Goal: Task Accomplishment & Management: Use online tool/utility

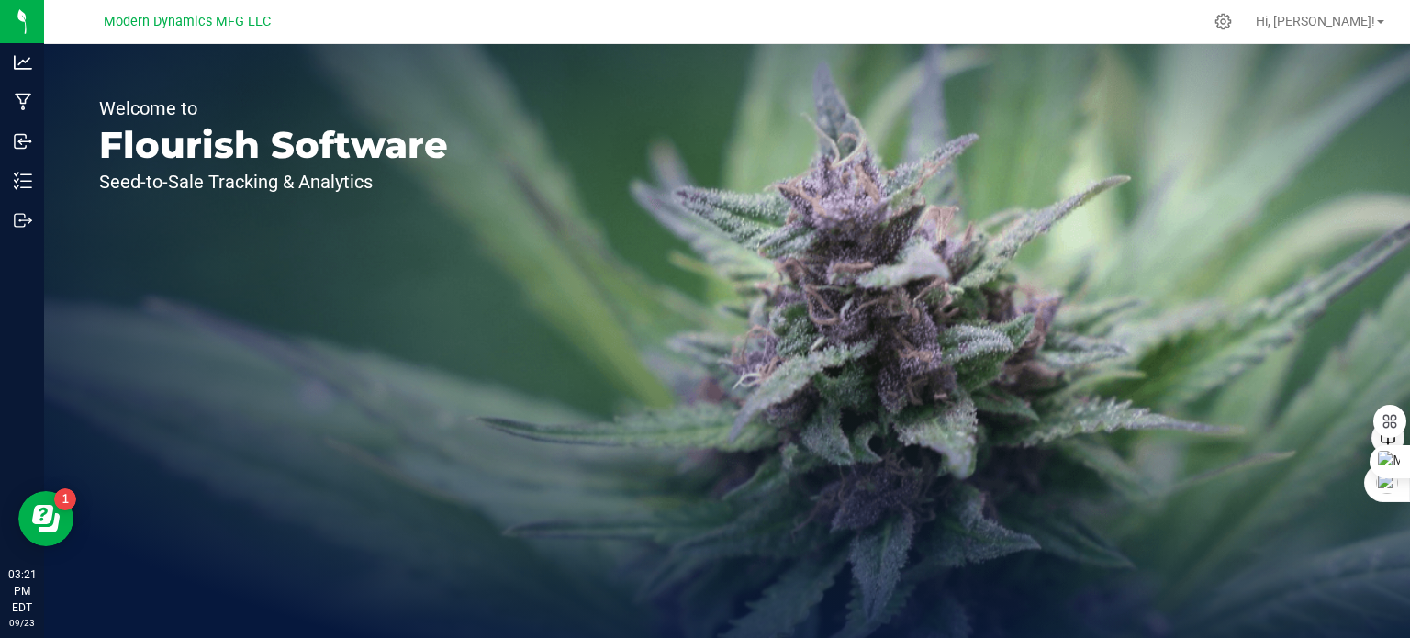
click at [1192, 362] on div "Welcome to Flourish Software Seed-to-Sale Tracking & Analytics" at bounding box center [727, 341] width 1366 height 594
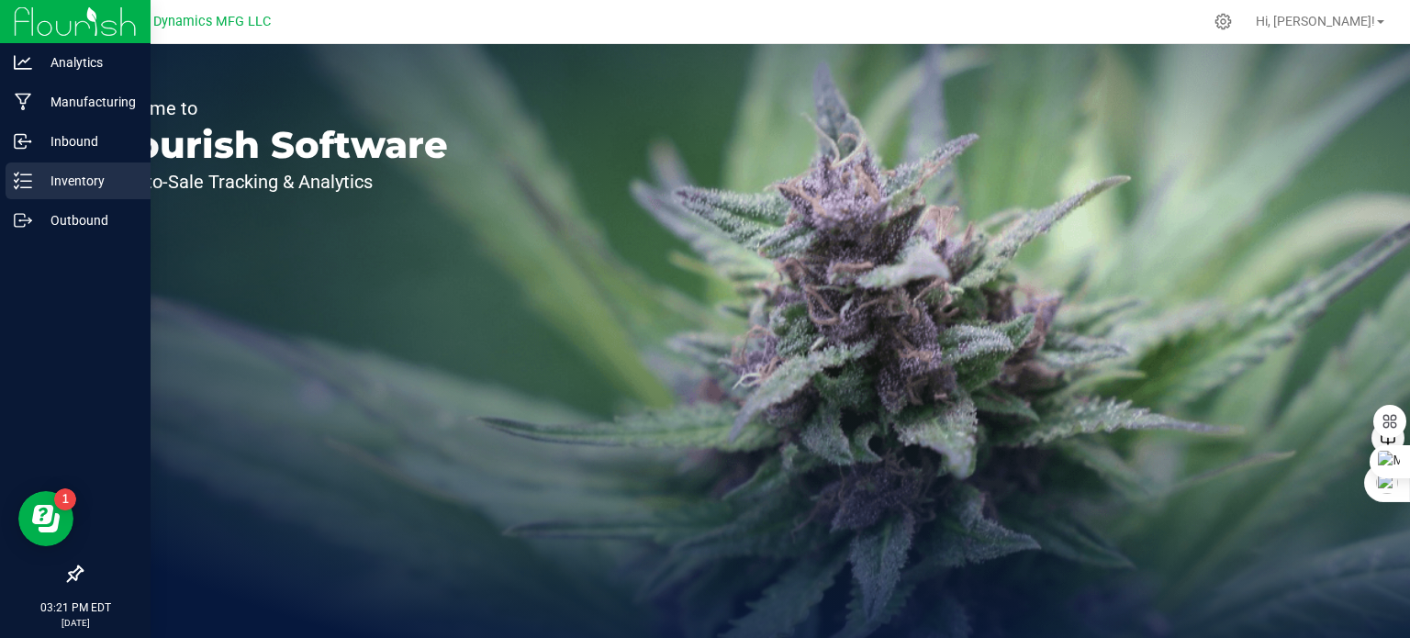
click at [26, 183] on icon at bounding box center [23, 181] width 18 height 18
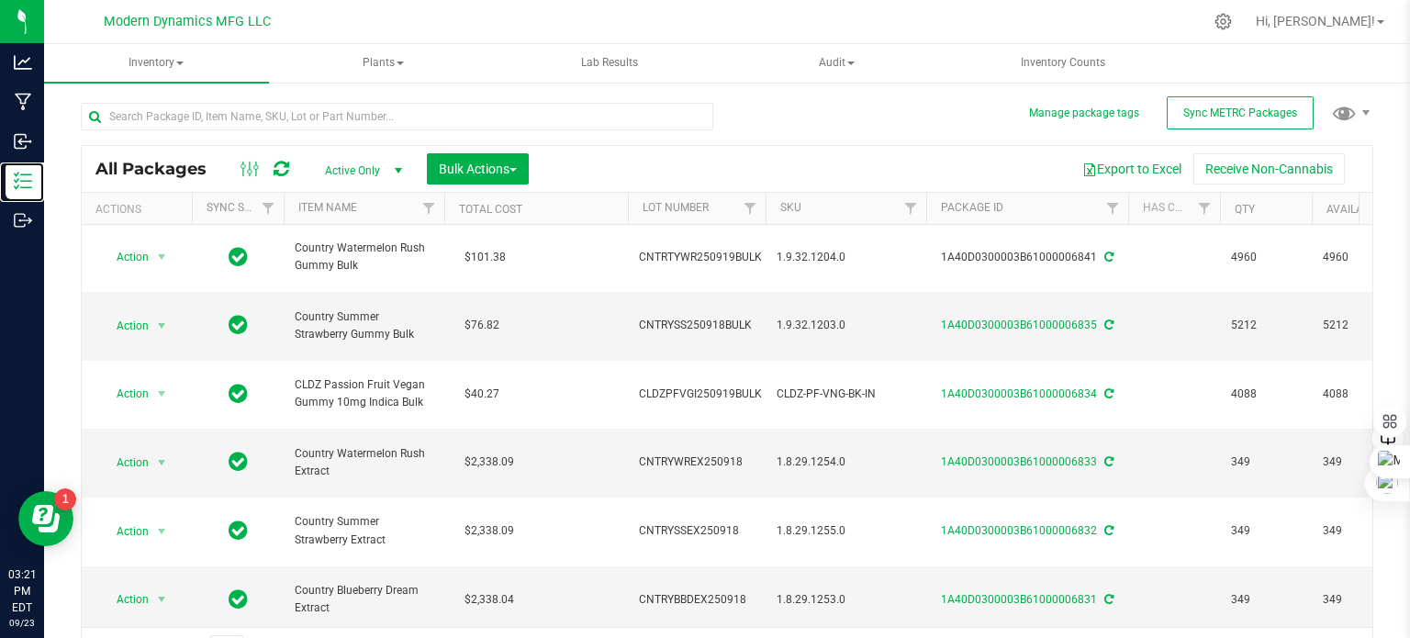
scroll to position [367, 0]
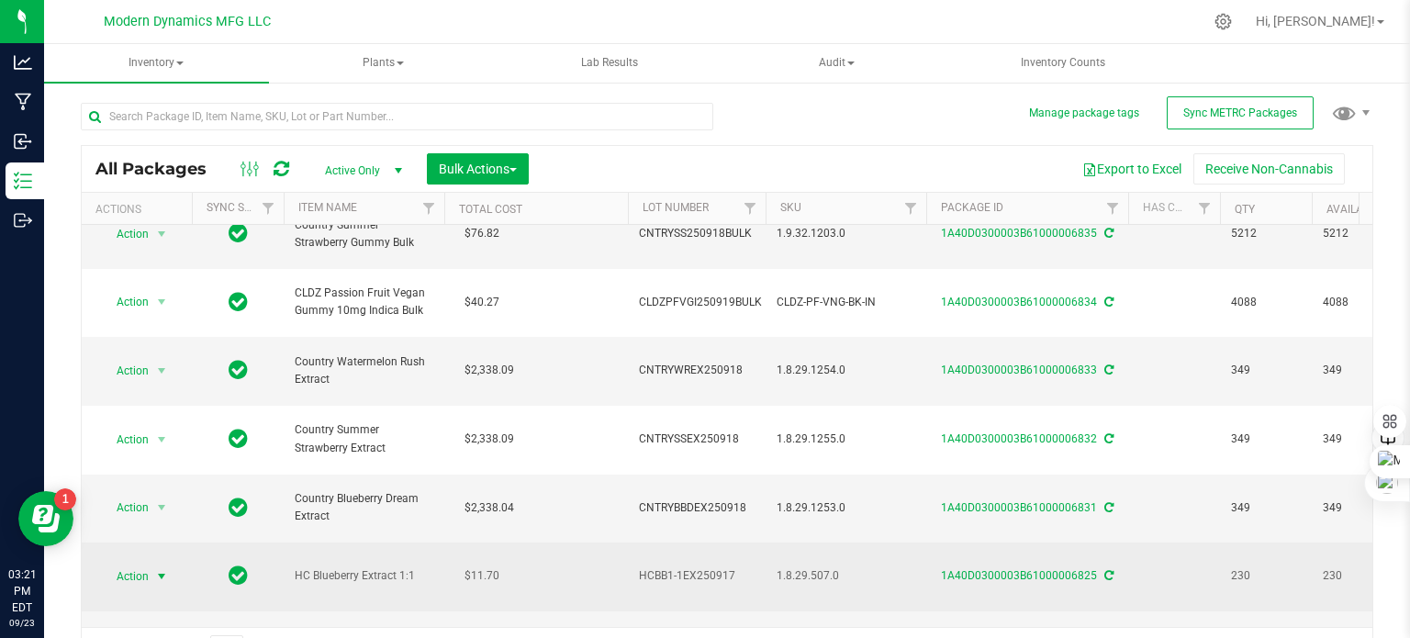
click at [162, 569] on span "select" at bounding box center [161, 576] width 15 height 15
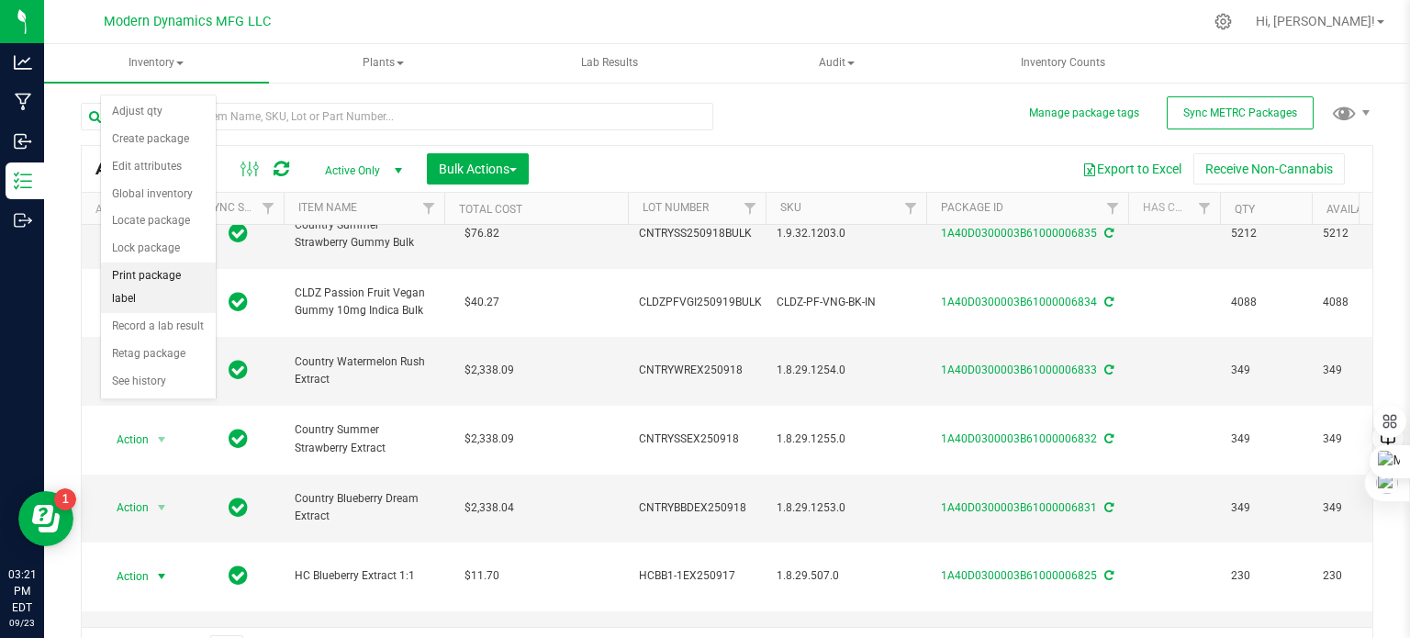
click at [173, 278] on li "Print package label" at bounding box center [158, 288] width 115 height 50
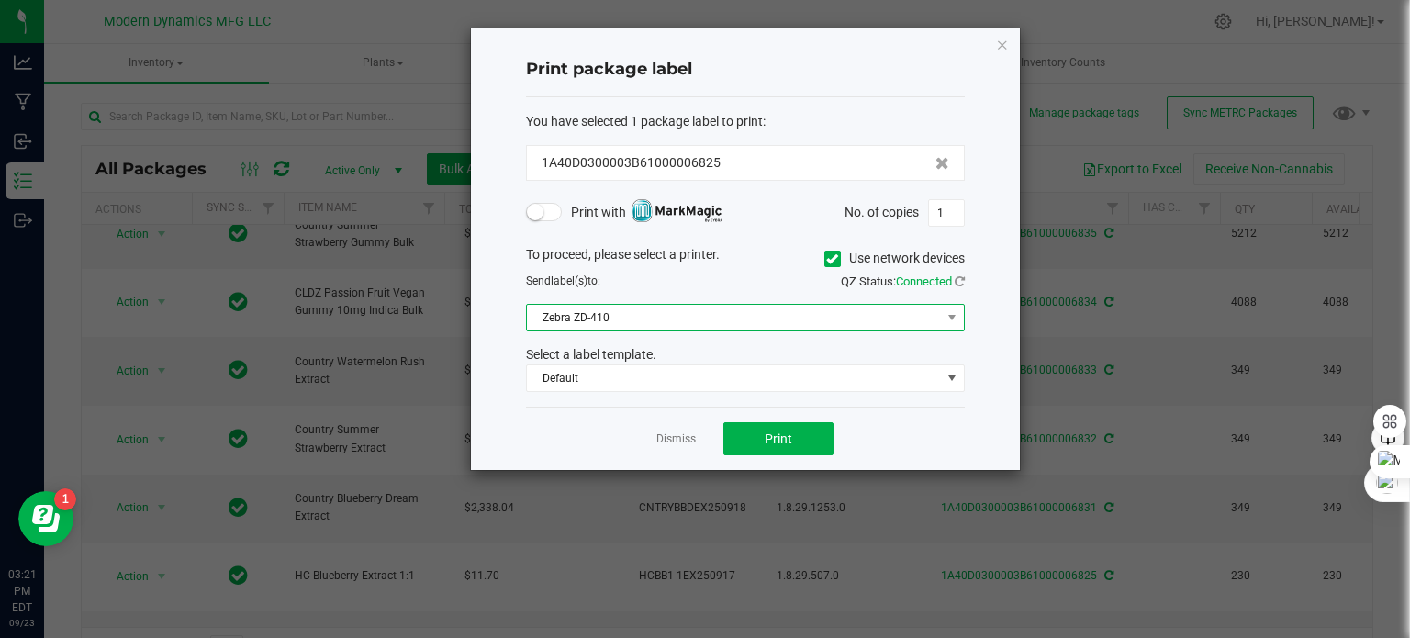
click at [656, 322] on span "Zebra ZD-410" at bounding box center [734, 318] width 414 height 26
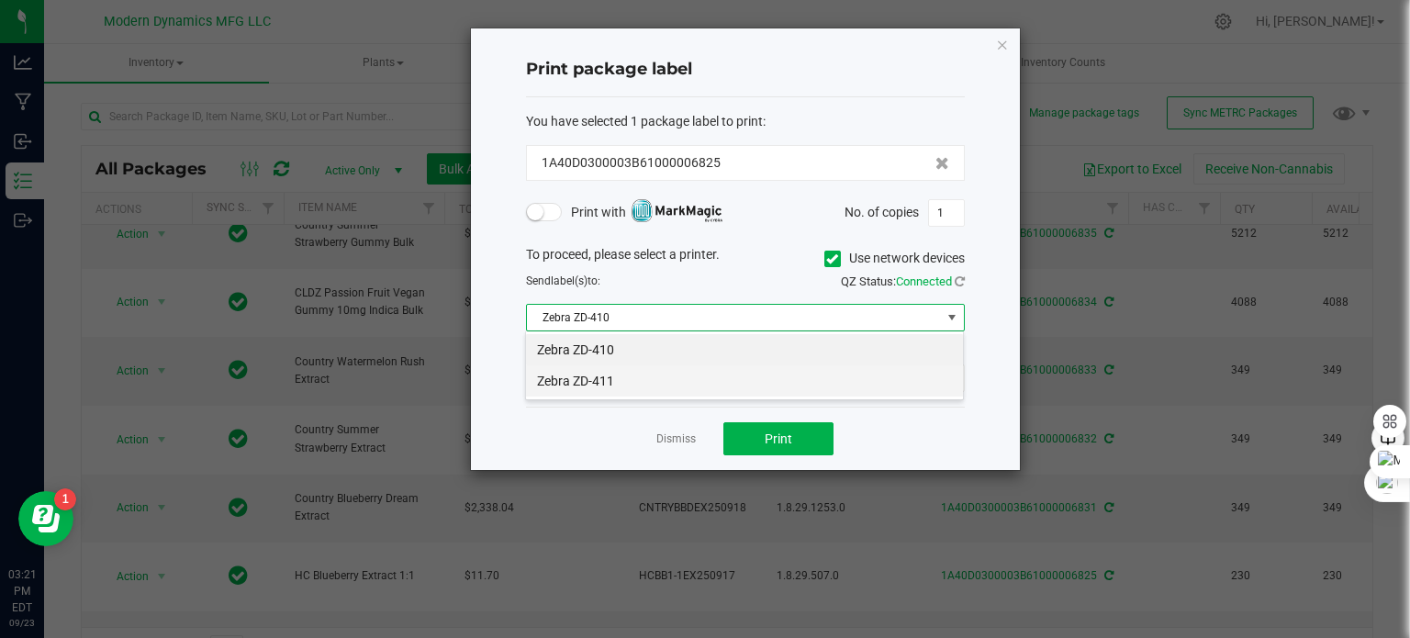
click at [639, 381] on li "Zebra ZD-411" at bounding box center [744, 380] width 437 height 31
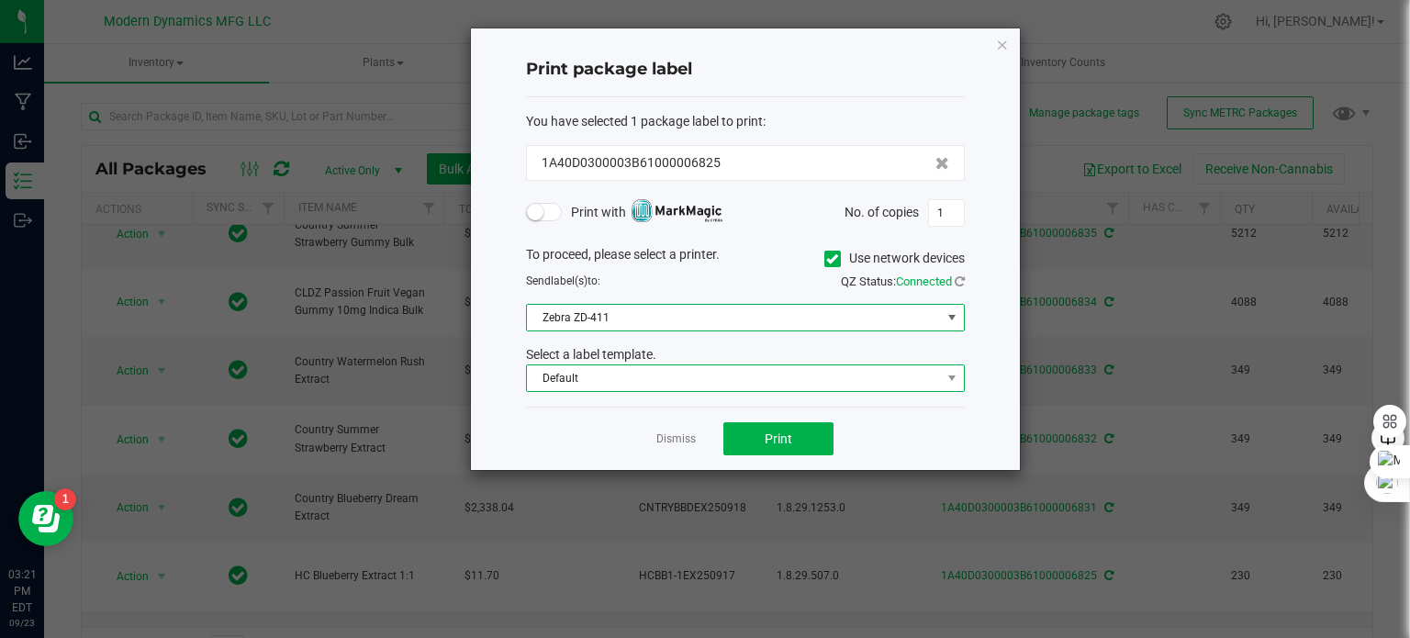
click at [640, 381] on span "Default" at bounding box center [734, 378] width 414 height 26
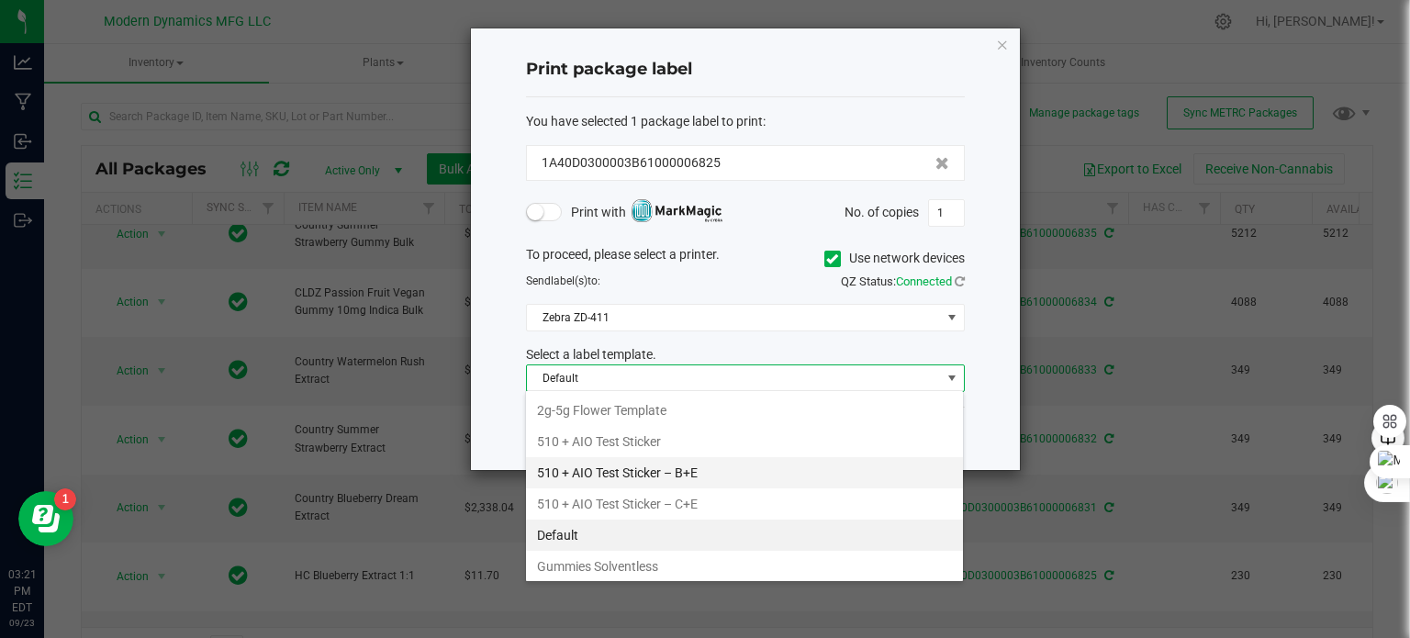
click at [677, 482] on li "510 + AIO Test Sticker – B+E" at bounding box center [744, 472] width 437 height 31
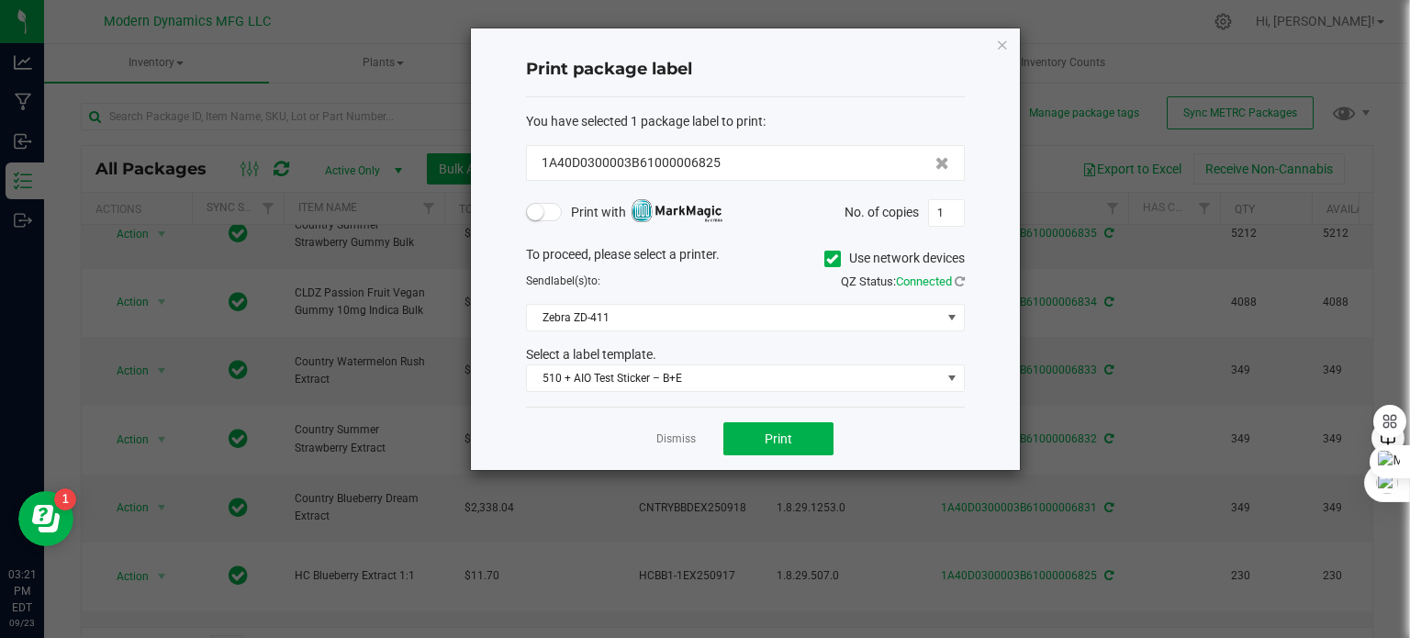
click at [745, 65] on h4 "Print package label" at bounding box center [745, 70] width 439 height 24
click at [809, 445] on button "Print" at bounding box center [778, 438] width 110 height 33
click at [951, 219] on input "1" at bounding box center [946, 213] width 35 height 26
type input "253"
click at [782, 432] on span "Print" at bounding box center [779, 439] width 28 height 15
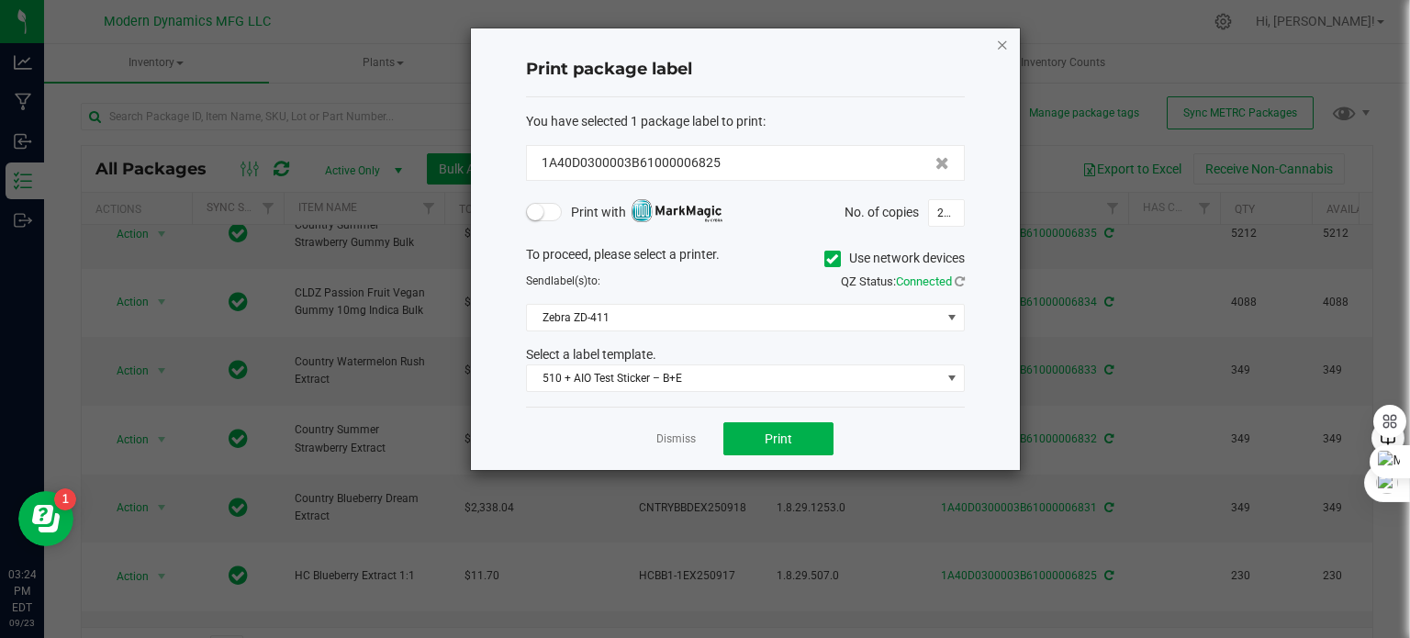
click at [998, 39] on icon "button" at bounding box center [1002, 44] width 13 height 22
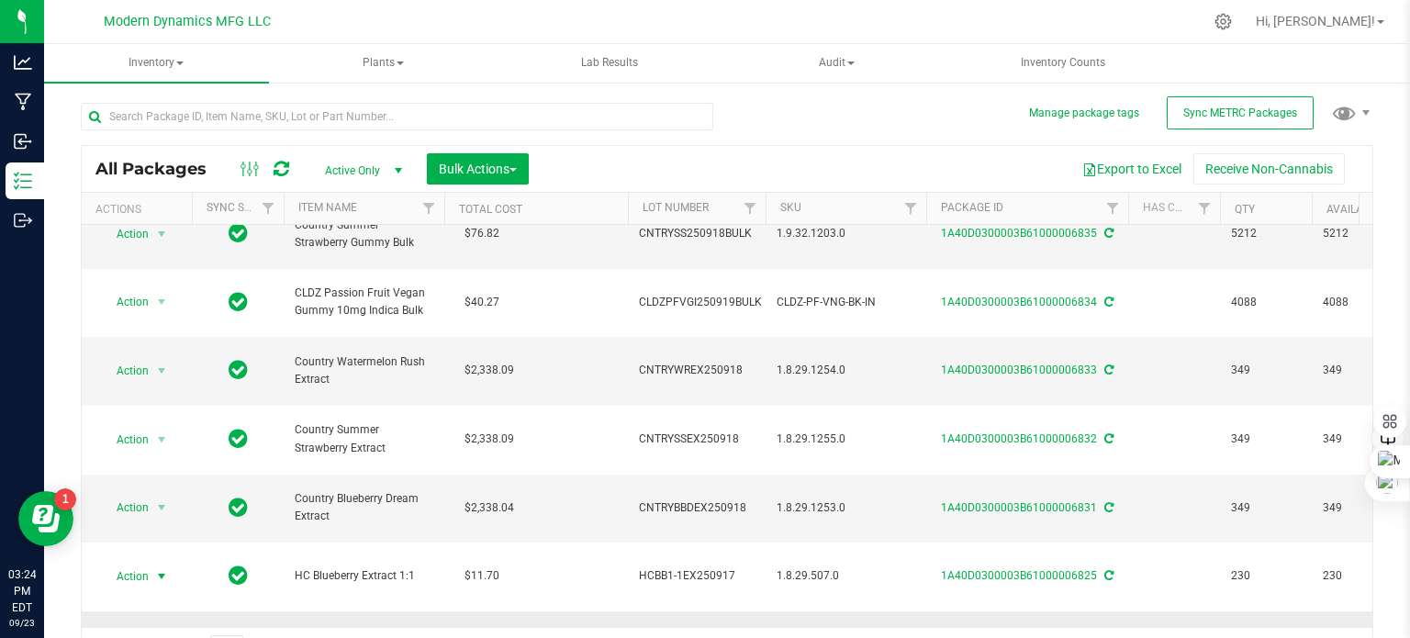
click at [163, 637] on span "select" at bounding box center [161, 645] width 15 height 15
click at [152, 312] on li "Print package label" at bounding box center [158, 330] width 115 height 50
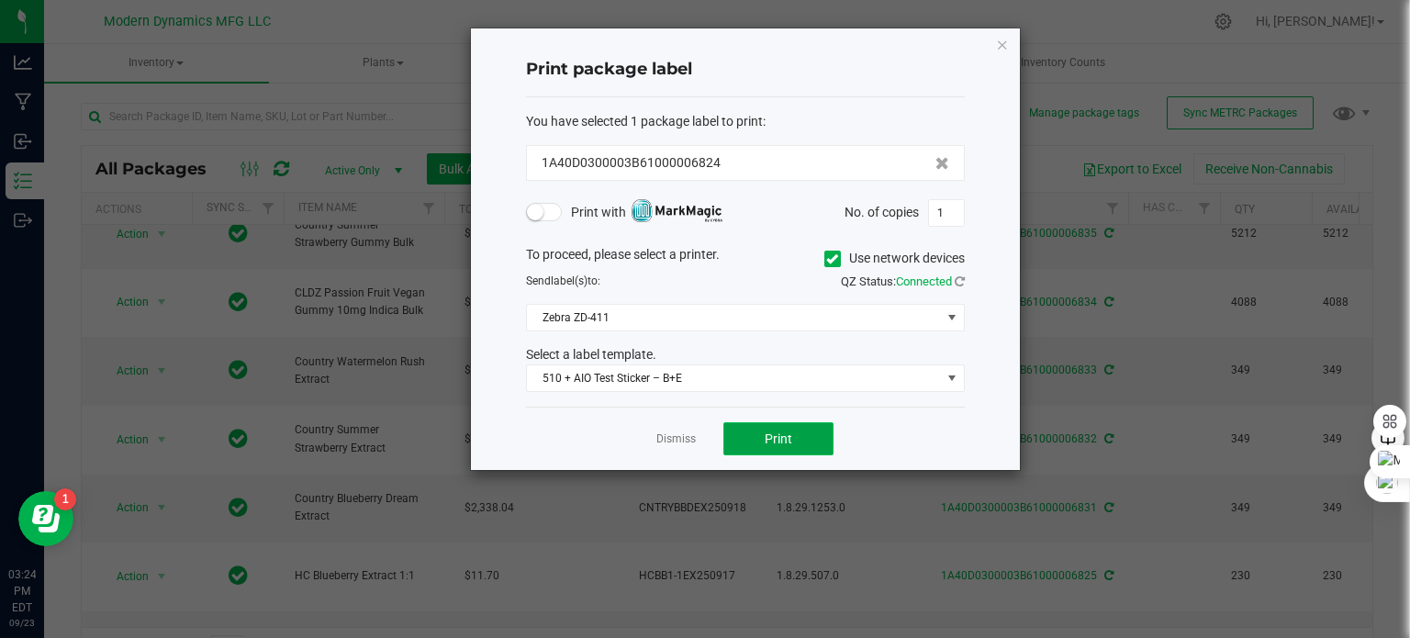
click at [768, 434] on span "Print" at bounding box center [779, 439] width 28 height 15
click at [958, 214] on input "1" at bounding box center [946, 213] width 35 height 26
type input "337"
click at [807, 434] on button "Print" at bounding box center [778, 438] width 110 height 33
drag, startPoint x: 781, startPoint y: 55, endPoint x: 800, endPoint y: 49, distance: 19.5
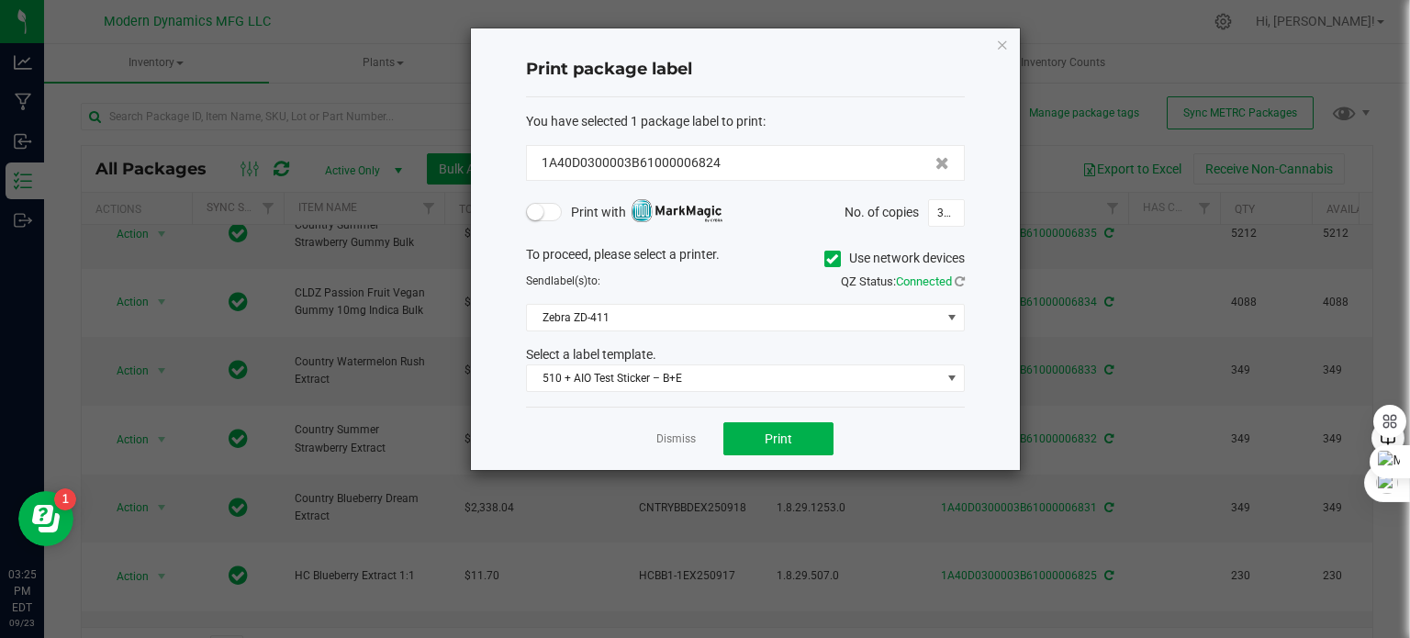
click at [800, 49] on div "Print package label" at bounding box center [745, 70] width 439 height 54
drag, startPoint x: 807, startPoint y: 48, endPoint x: 835, endPoint y: 47, distance: 27.6
click at [835, 47] on div "Print package label" at bounding box center [745, 70] width 439 height 54
click at [1004, 46] on icon "button" at bounding box center [1002, 44] width 13 height 22
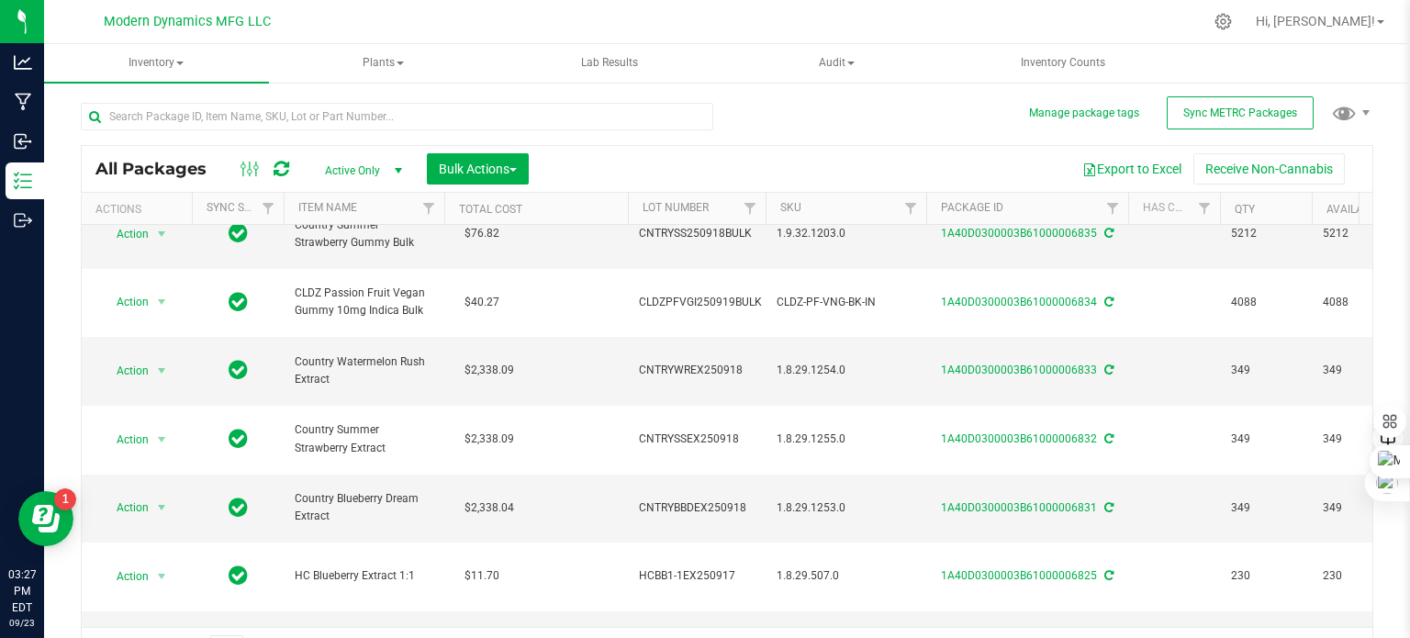
click at [145, 359] on li "Print package label" at bounding box center [158, 377] width 115 height 50
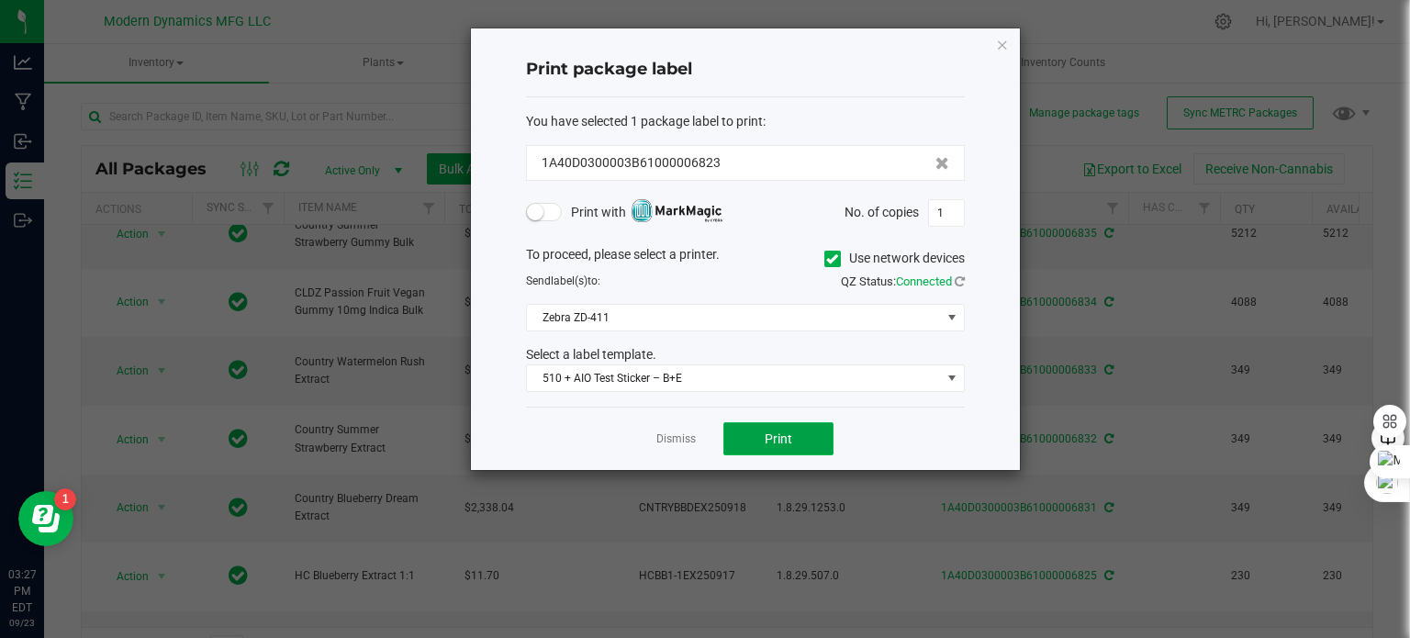
click at [815, 438] on button "Print" at bounding box center [778, 438] width 110 height 33
click at [1001, 43] on icon "button" at bounding box center [1002, 44] width 13 height 22
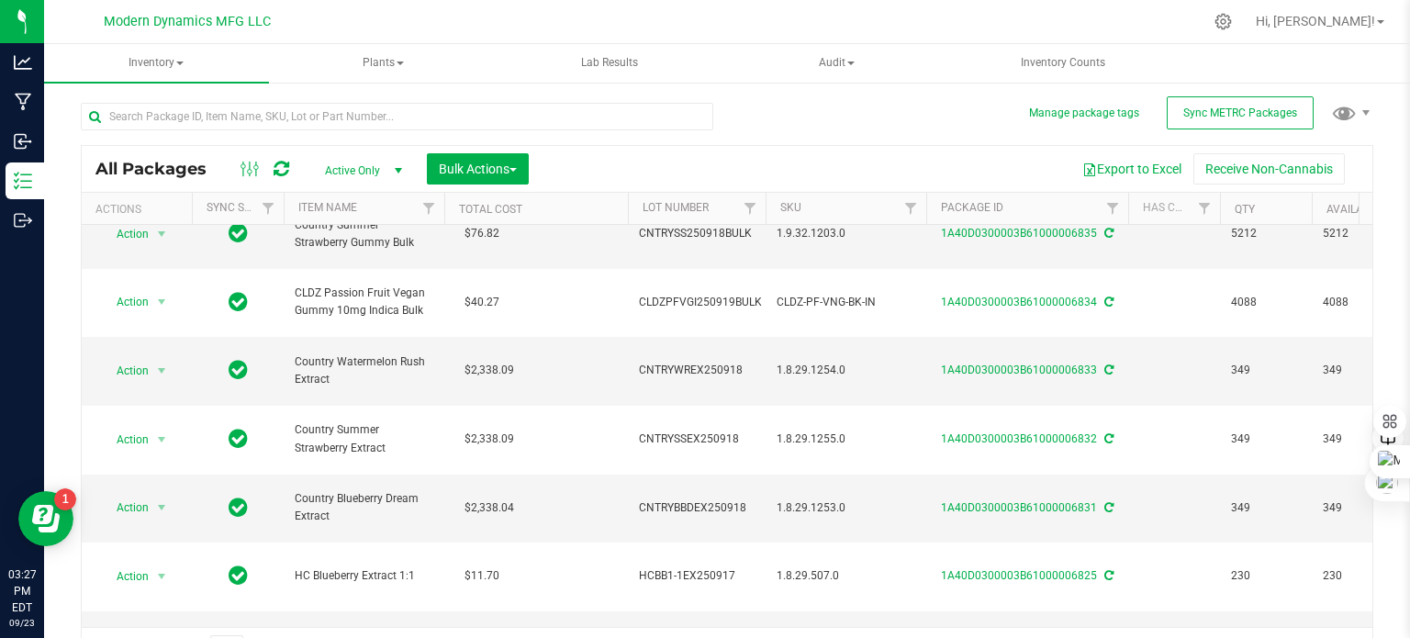
click at [165, 364] on li "Print package label" at bounding box center [158, 377] width 115 height 50
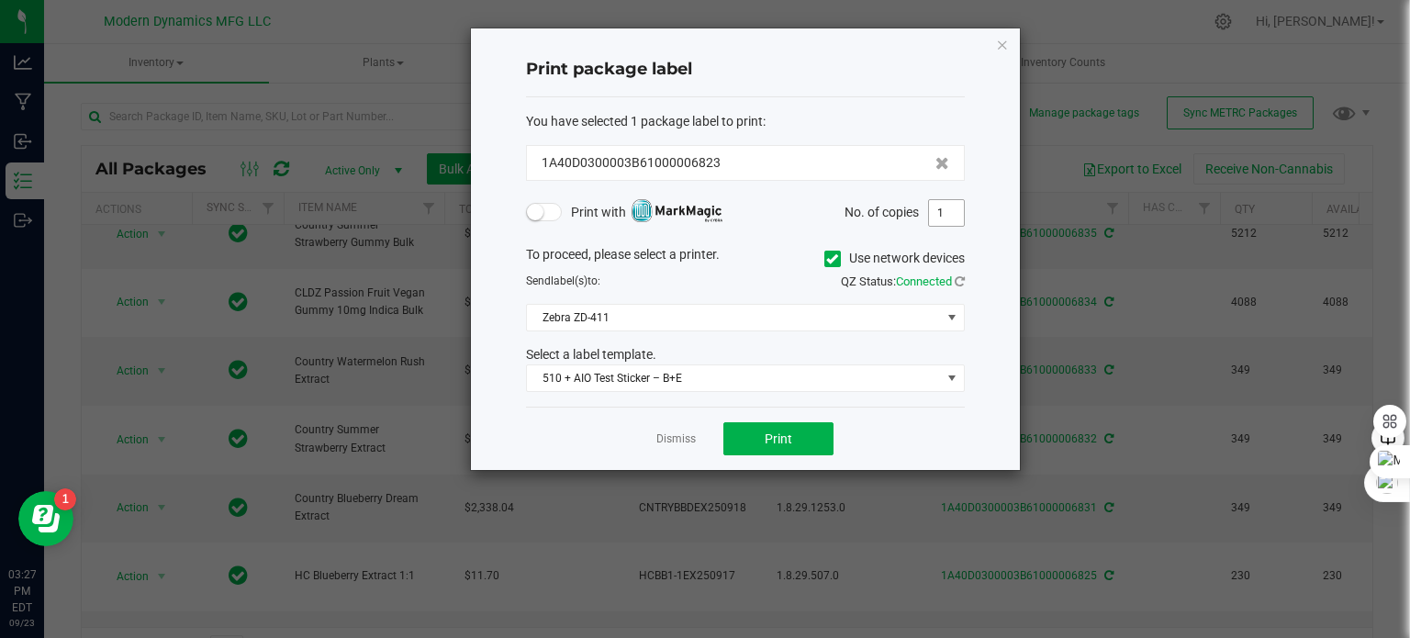
click at [955, 216] on input "1" at bounding box center [946, 213] width 35 height 26
type input "328"
click at [782, 432] on span "Print" at bounding box center [779, 439] width 28 height 15
click at [1001, 47] on icon "button" at bounding box center [1002, 44] width 13 height 22
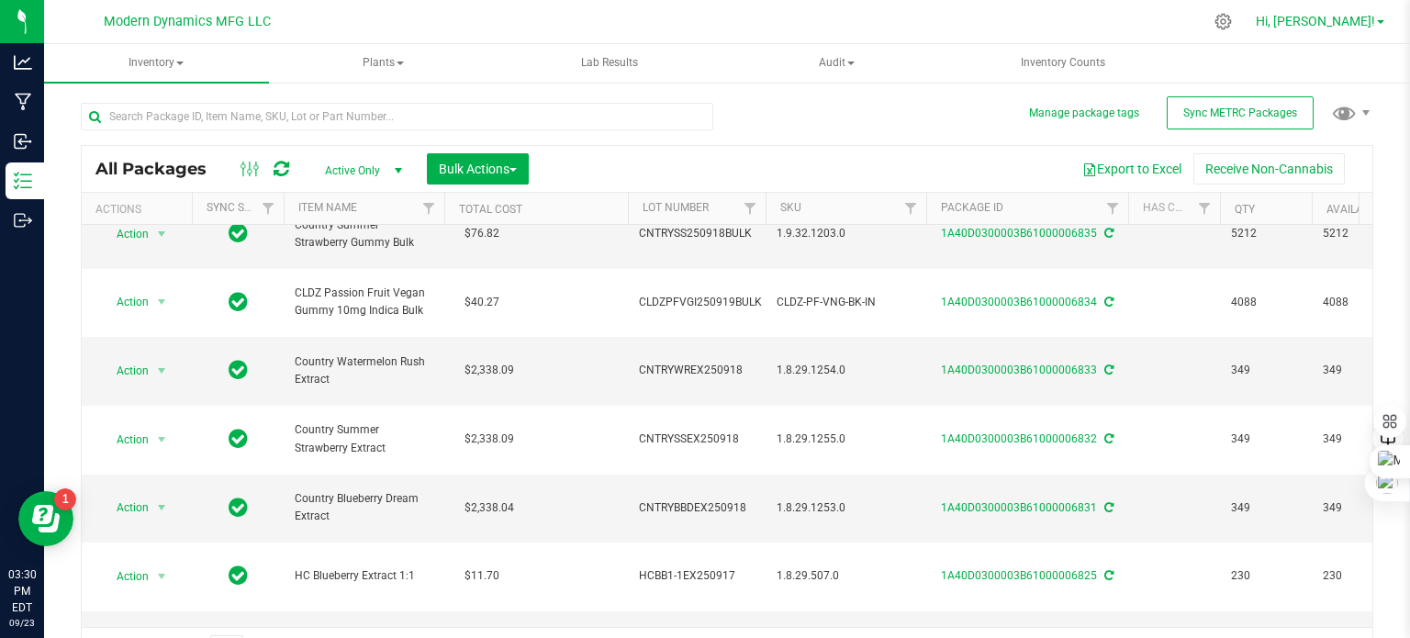
click at [1377, 21] on link "Hi, [PERSON_NAME]!" at bounding box center [1320, 21] width 143 height 19
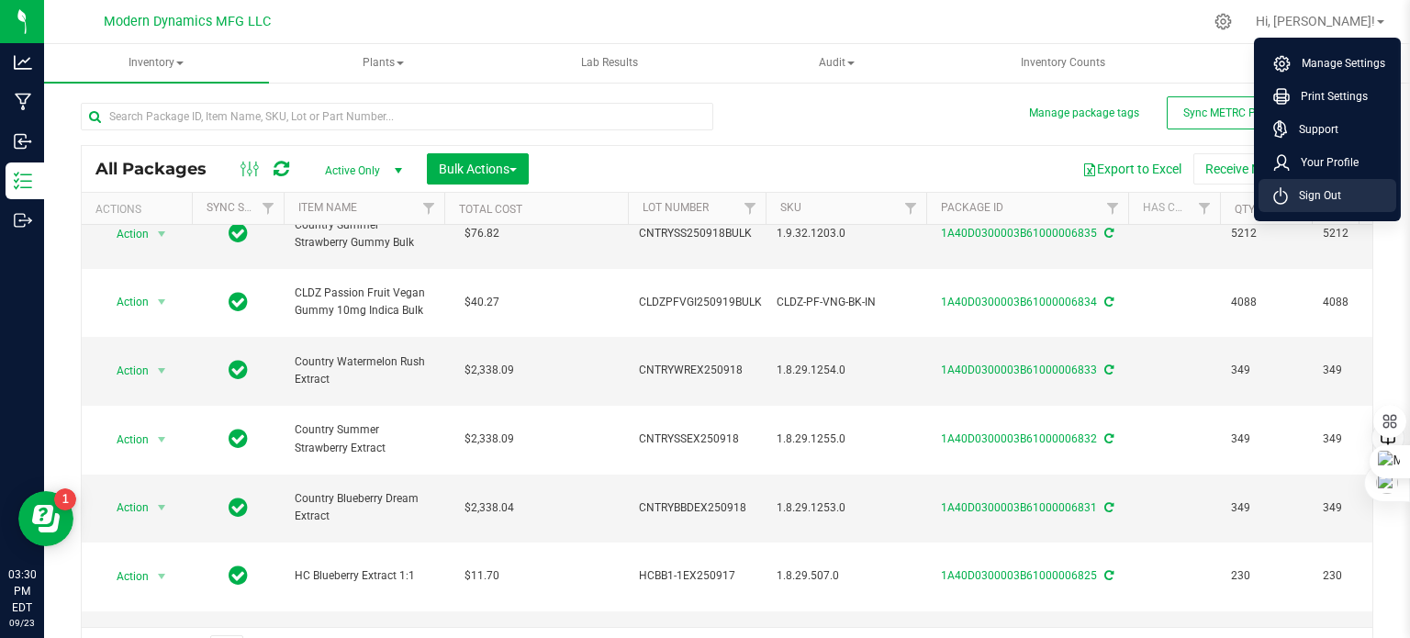
click at [1323, 195] on span "Sign Out" at bounding box center [1314, 195] width 53 height 18
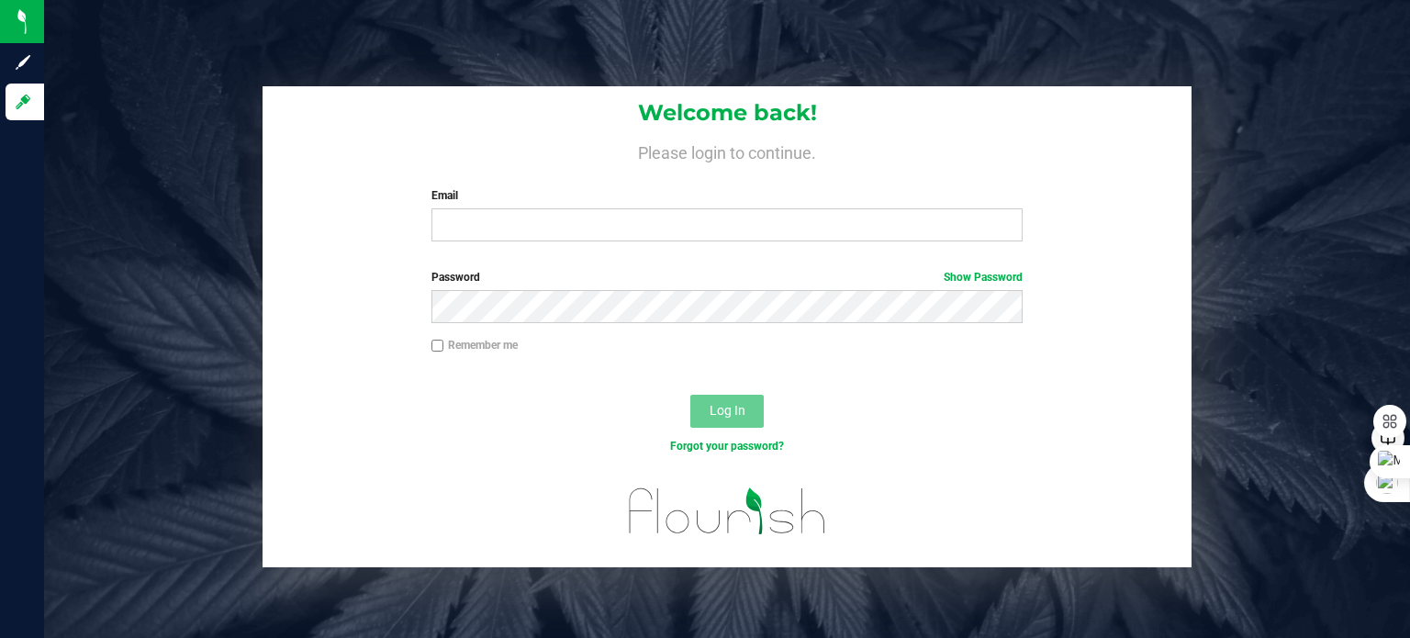
drag, startPoint x: 948, startPoint y: 88, endPoint x: 839, endPoint y: 137, distance: 119.6
click at [933, 95] on div "Welcome back! Please login to continue. Email Required Please format your email…" at bounding box center [727, 171] width 929 height 170
click at [640, 226] on input "Email" at bounding box center [728, 224] width 592 height 33
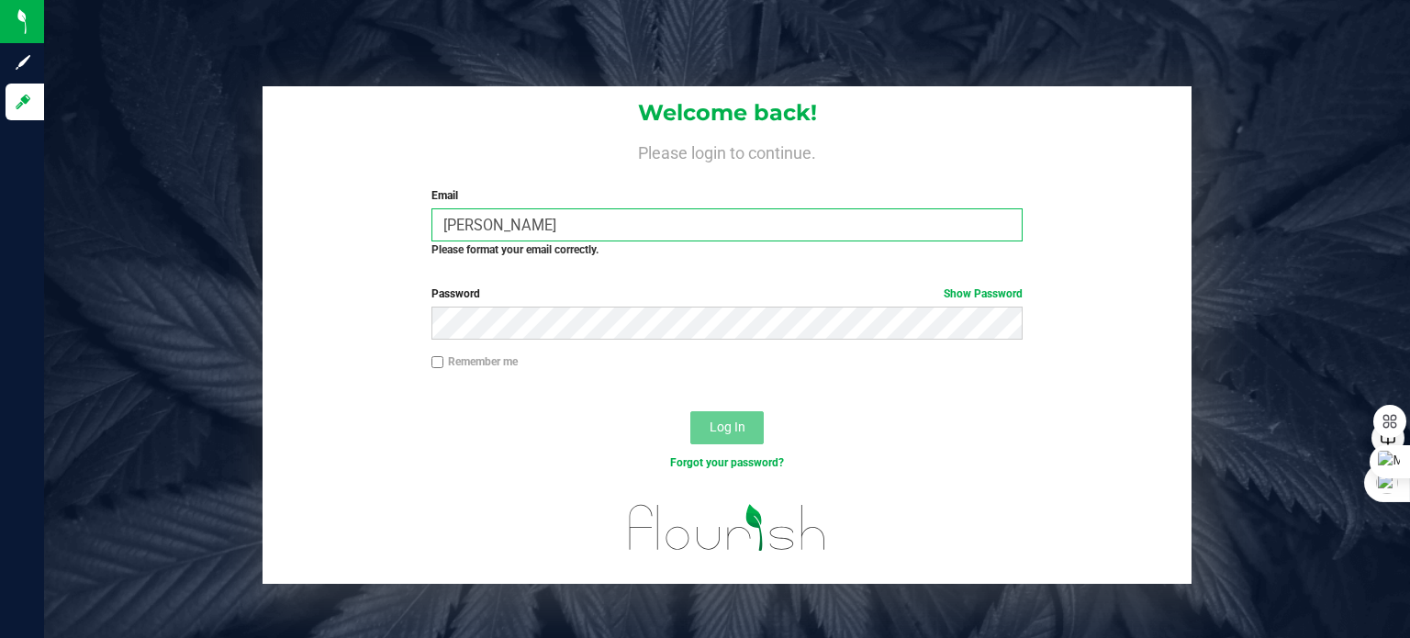
type input "[PERSON_NAME][EMAIL_ADDRESS][DOMAIN_NAME]"
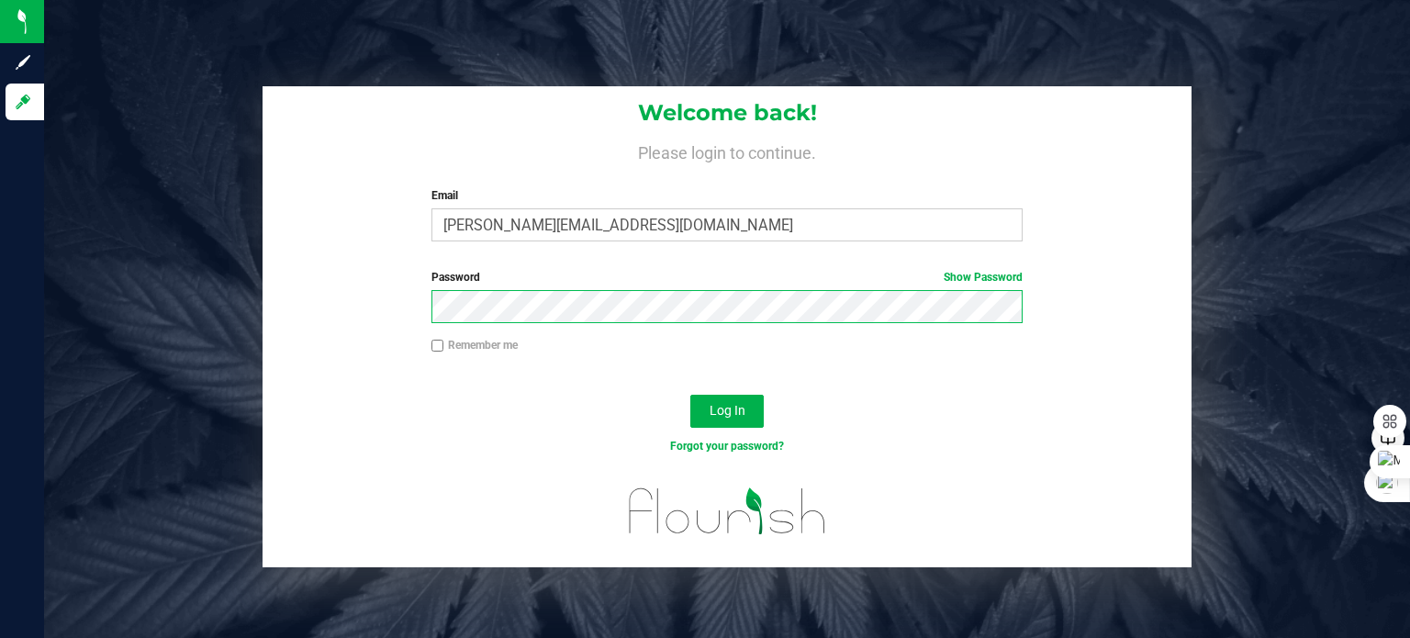
click at [690, 395] on button "Log In" at bounding box center [726, 411] width 73 height 33
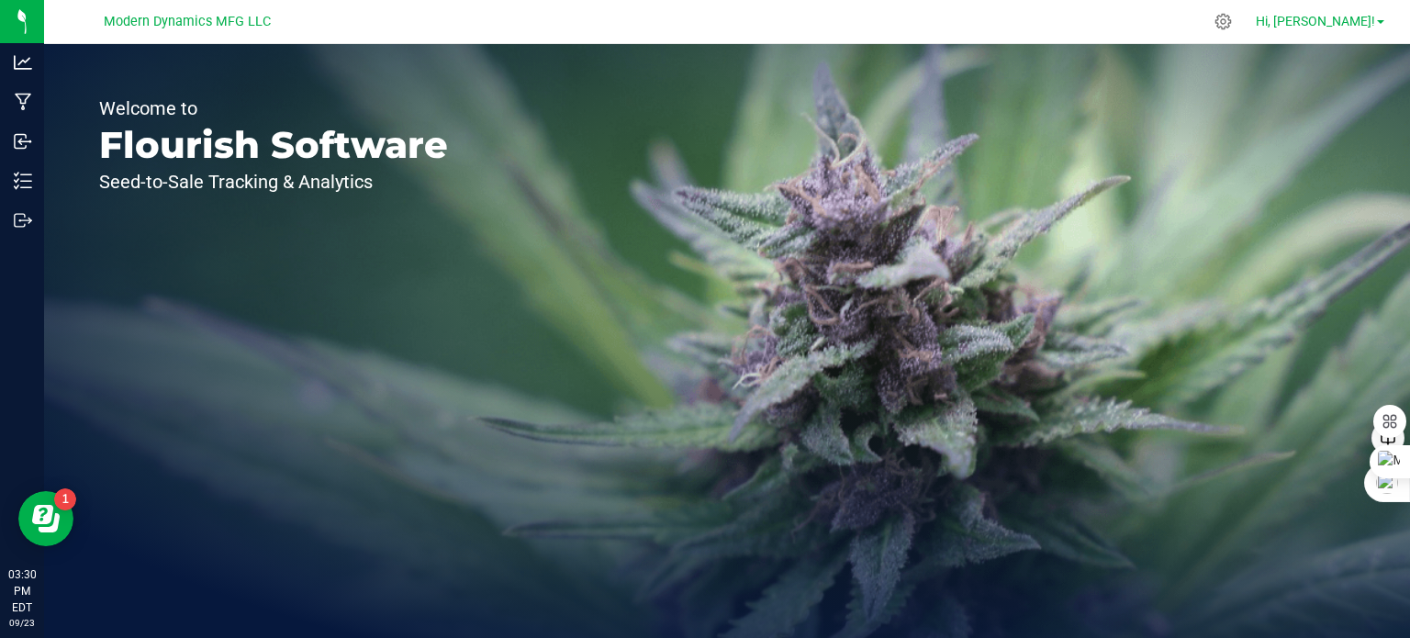
click at [1368, 14] on span "Hi, [PERSON_NAME]!" at bounding box center [1315, 21] width 119 height 15
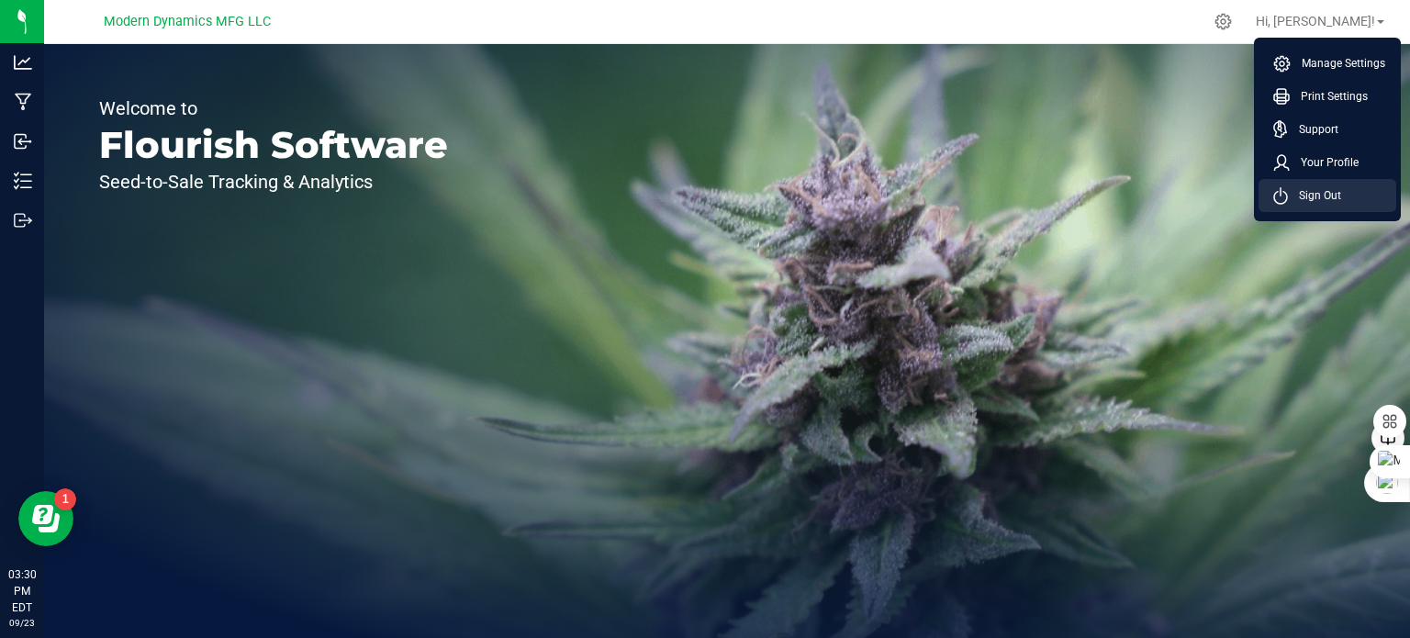
click at [1311, 189] on span "Sign Out" at bounding box center [1314, 195] width 53 height 18
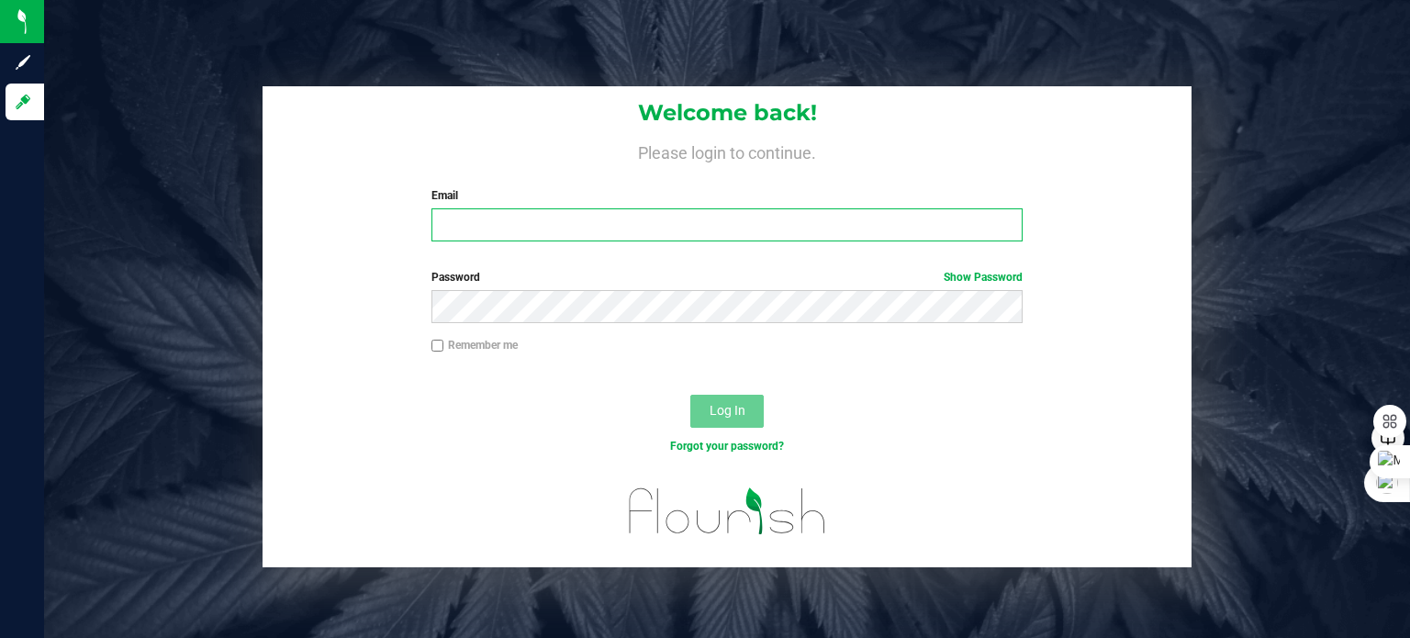
click at [628, 219] on input "Email" at bounding box center [728, 224] width 592 height 33
click at [613, 227] on input "Email" at bounding box center [728, 224] width 592 height 33
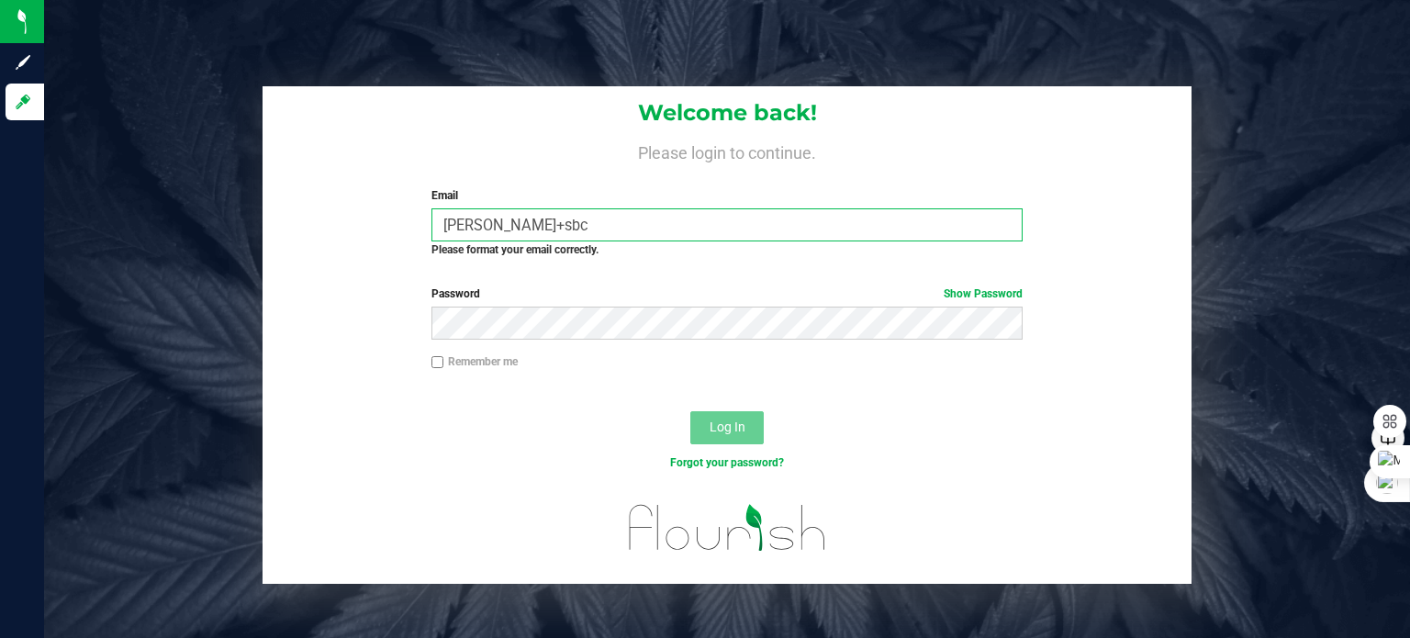
type input "[PERSON_NAME][EMAIL_ADDRESS][DOMAIN_NAME]"
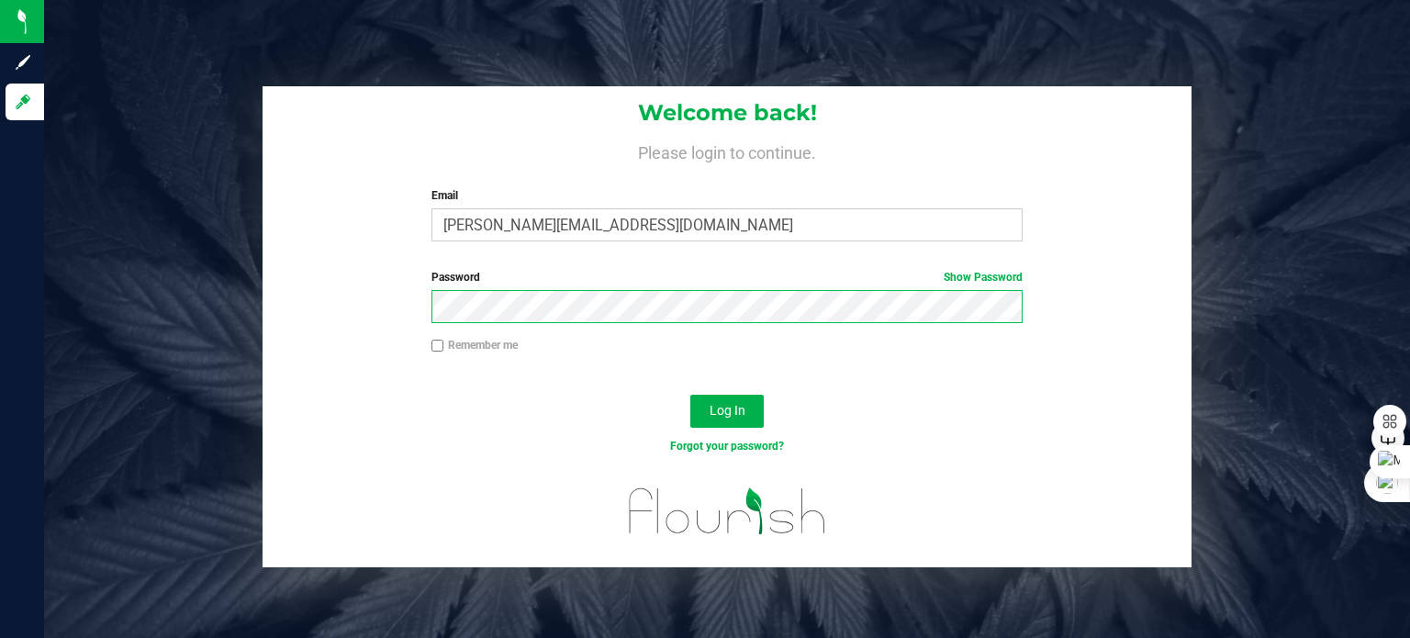
click at [690, 395] on button "Log In" at bounding box center [726, 411] width 73 height 33
